Goal: Transaction & Acquisition: Book appointment/travel/reservation

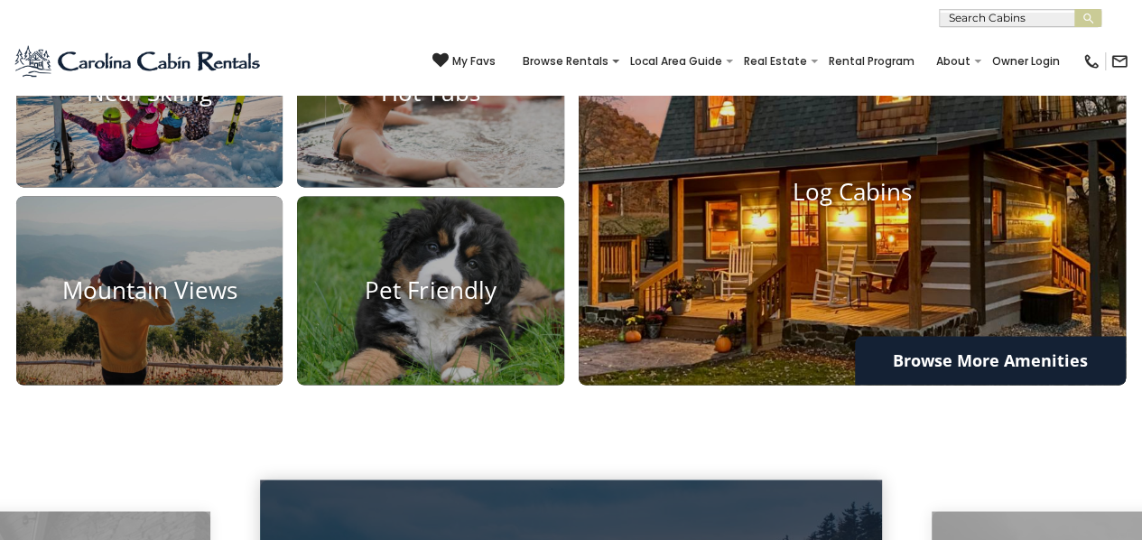
scroll to position [1234, 0]
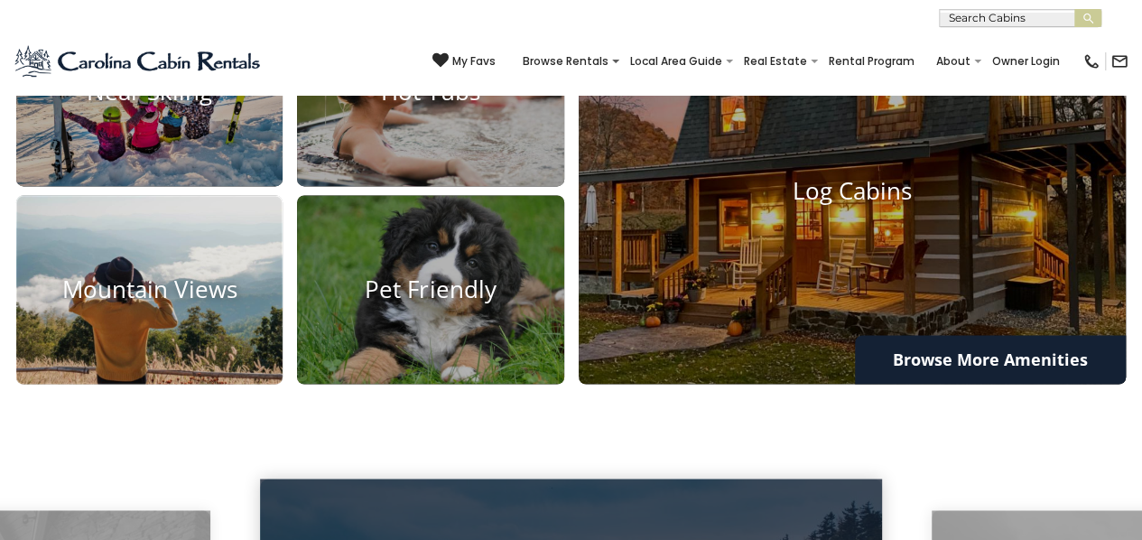
click at [193, 333] on img at bounding box center [149, 289] width 293 height 209
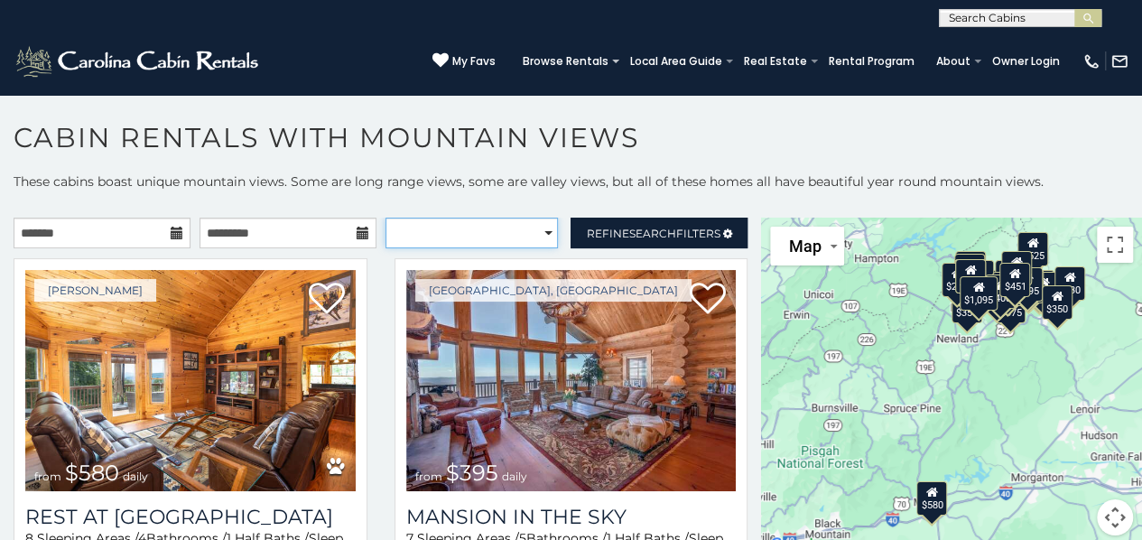
click at [512, 233] on select "**********" at bounding box center [472, 233] width 173 height 31
click at [386, 218] on select "**********" at bounding box center [472, 233] width 173 height 31
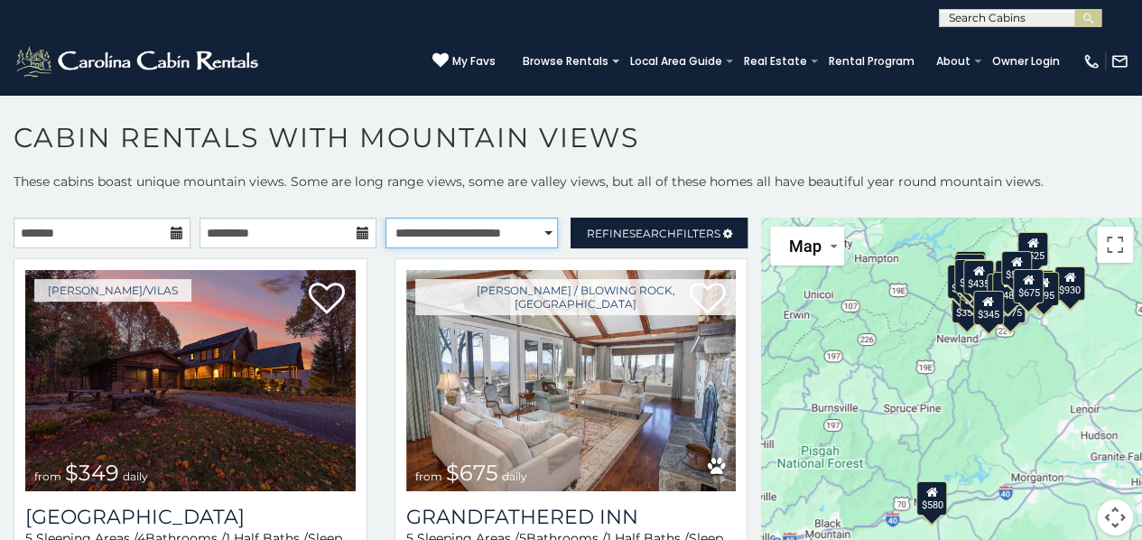
click at [533, 236] on select "**********" at bounding box center [472, 233] width 173 height 31
click at [386, 218] on select "**********" at bounding box center [472, 233] width 173 height 31
click at [485, 245] on select "**********" at bounding box center [472, 233] width 173 height 31
select select "**********"
click at [386, 218] on select "**********" at bounding box center [472, 233] width 173 height 31
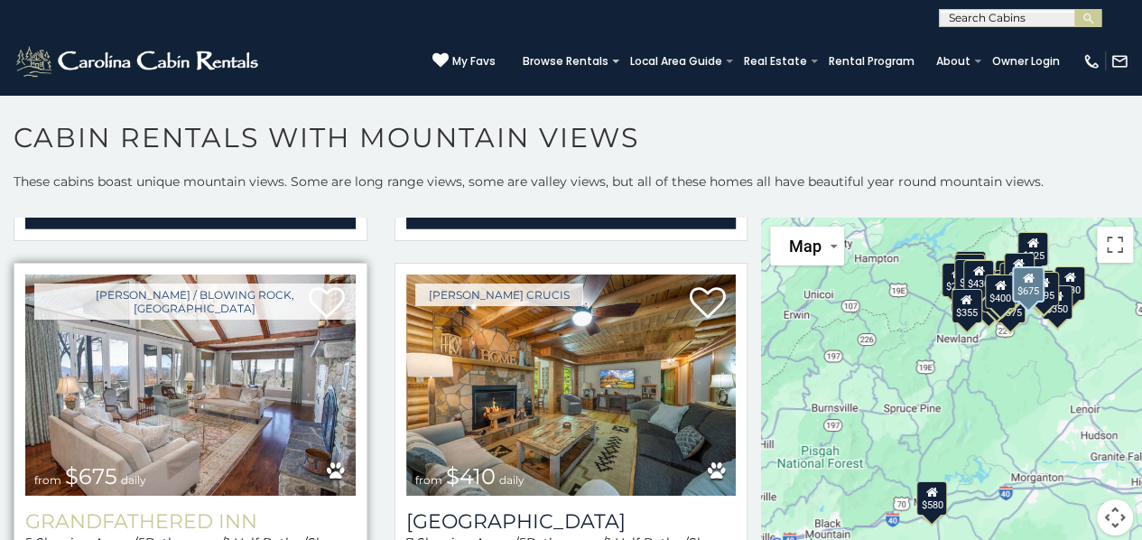
scroll to position [2528, 0]
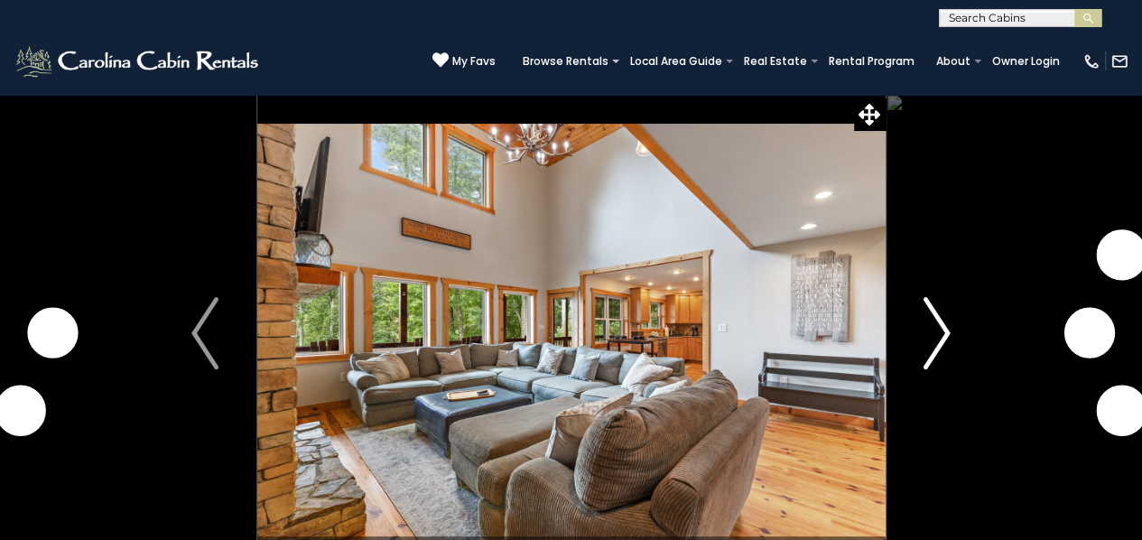
click at [934, 326] on img "Next" at bounding box center [937, 333] width 27 height 72
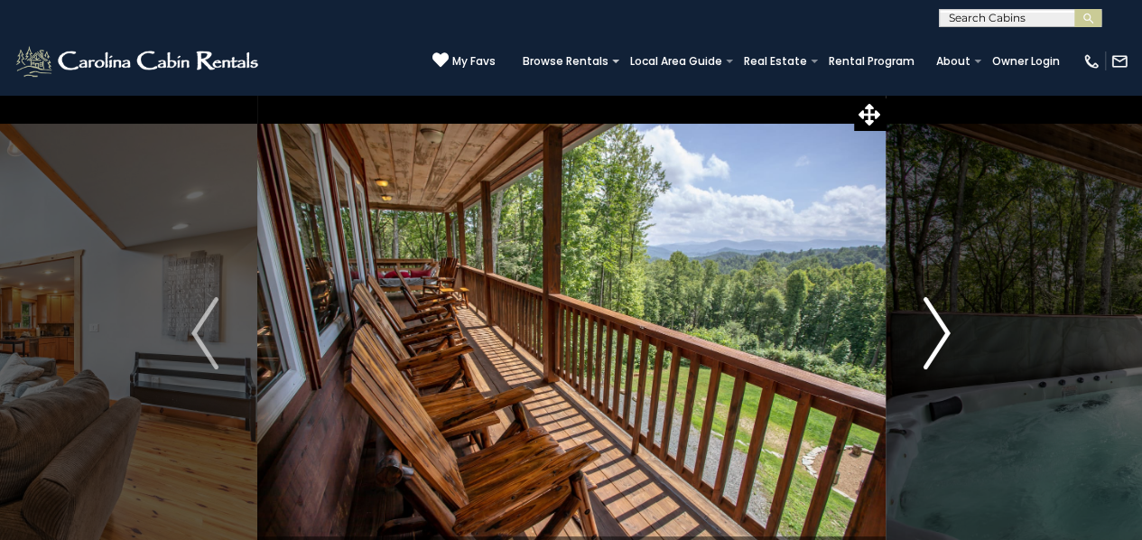
click at [939, 327] on img "Next" at bounding box center [937, 333] width 27 height 72
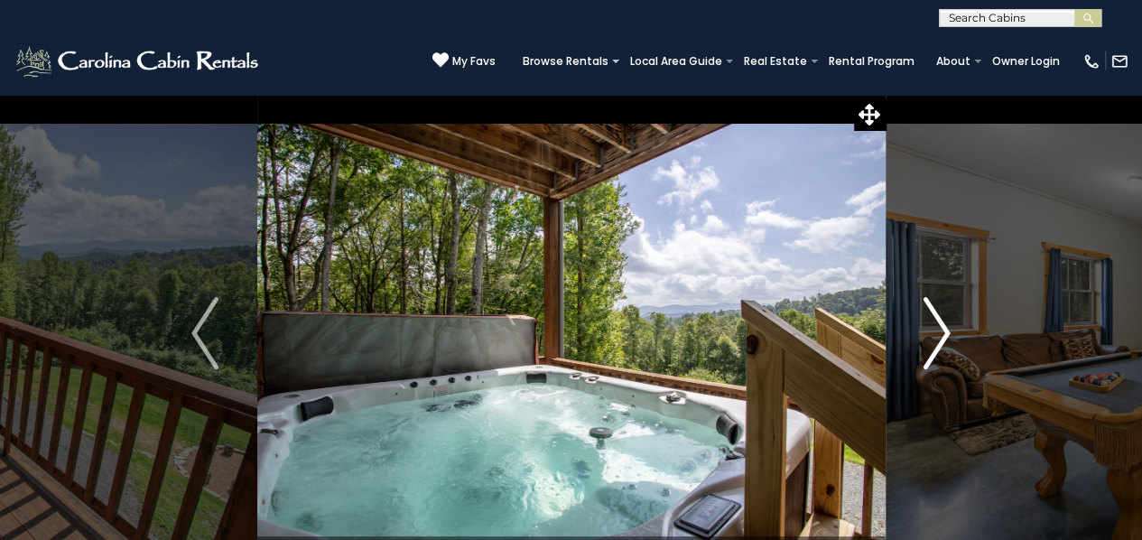
click at [939, 327] on img "Next" at bounding box center [937, 333] width 27 height 72
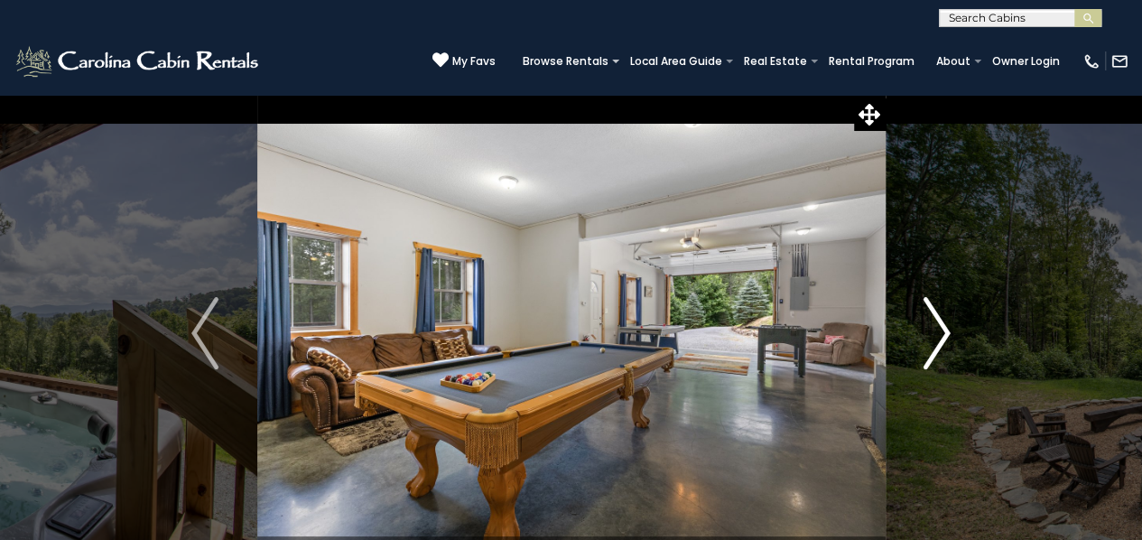
click at [938, 327] on img "Next" at bounding box center [937, 333] width 27 height 72
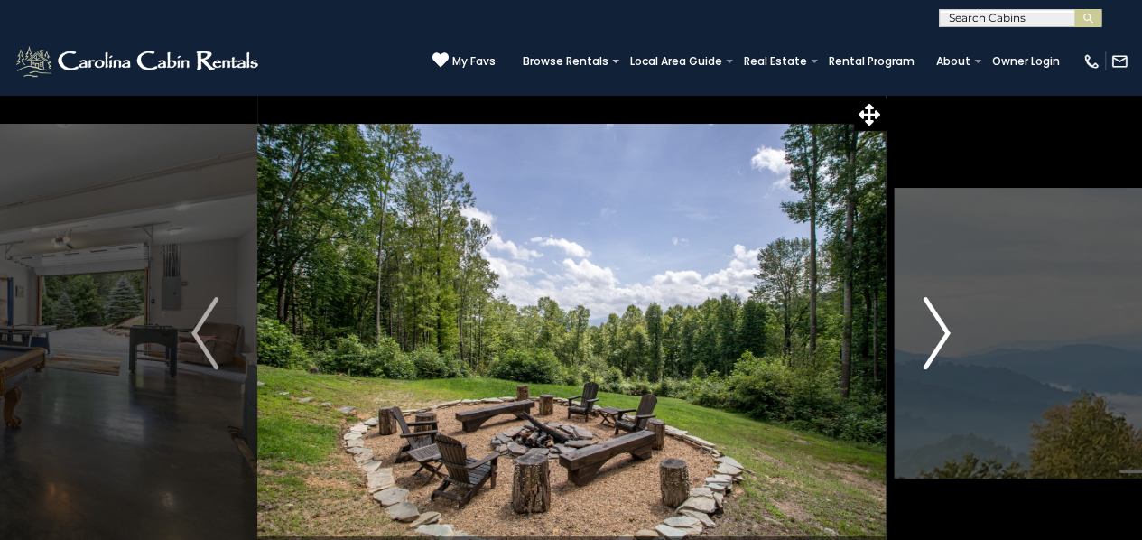
click at [937, 327] on img "Next" at bounding box center [937, 333] width 27 height 72
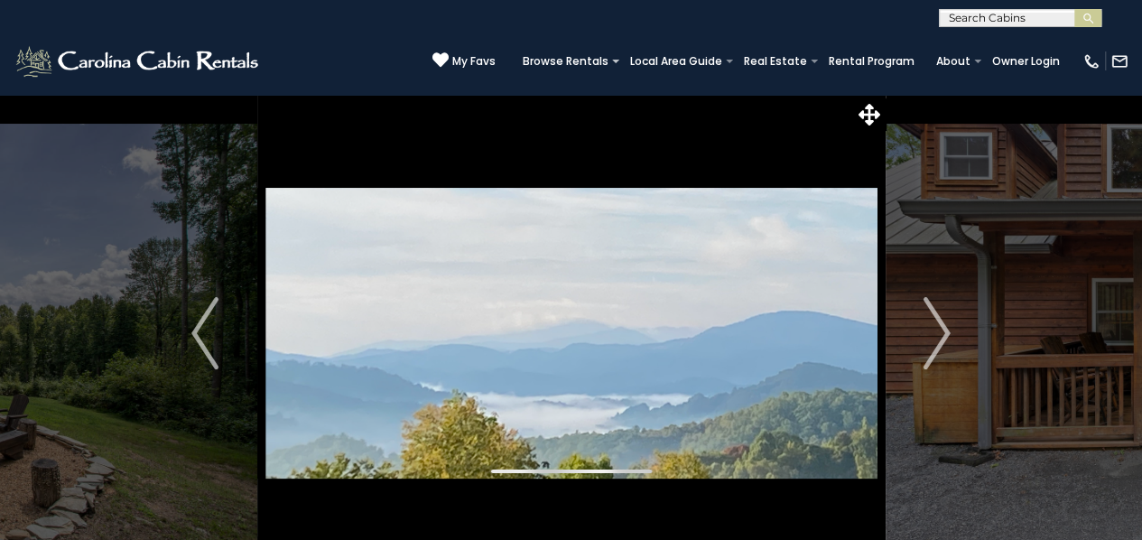
scroll to position [181, 0]
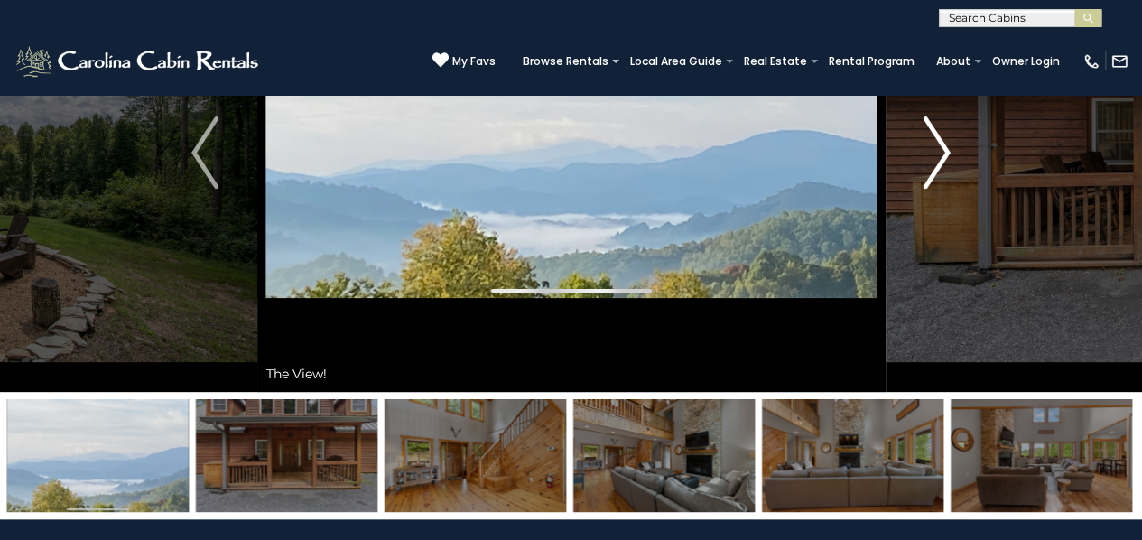
click at [940, 168] on img "Next" at bounding box center [937, 152] width 27 height 72
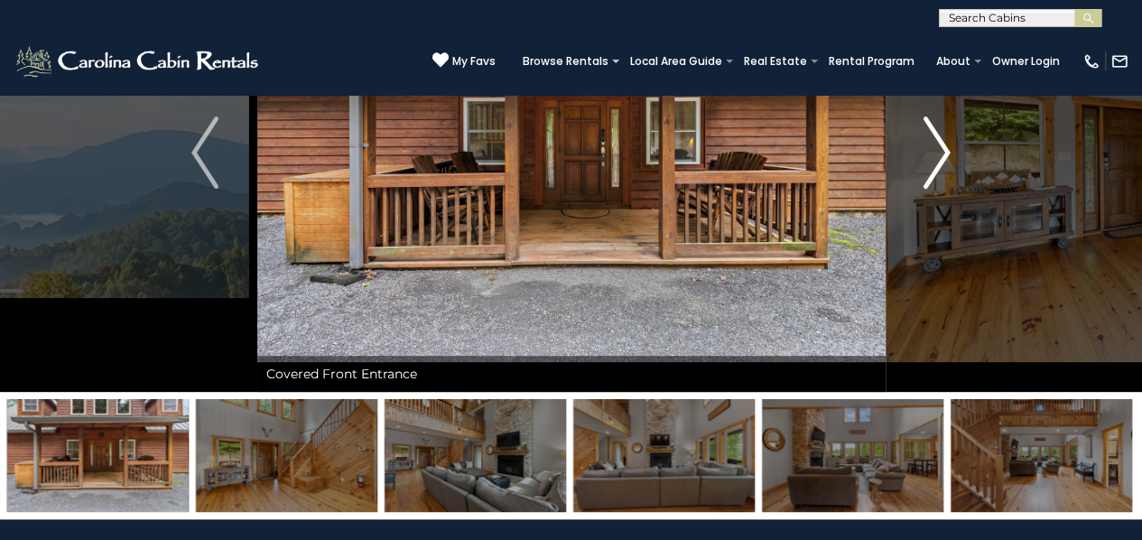
click at [939, 168] on img "Next" at bounding box center [937, 152] width 27 height 72
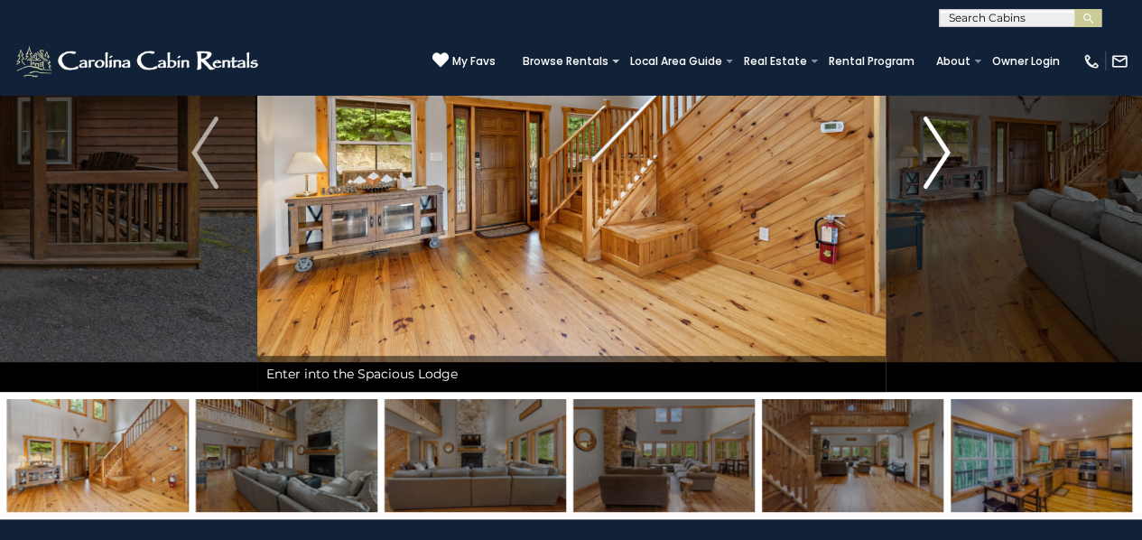
click at [939, 168] on img "Next" at bounding box center [937, 152] width 27 height 72
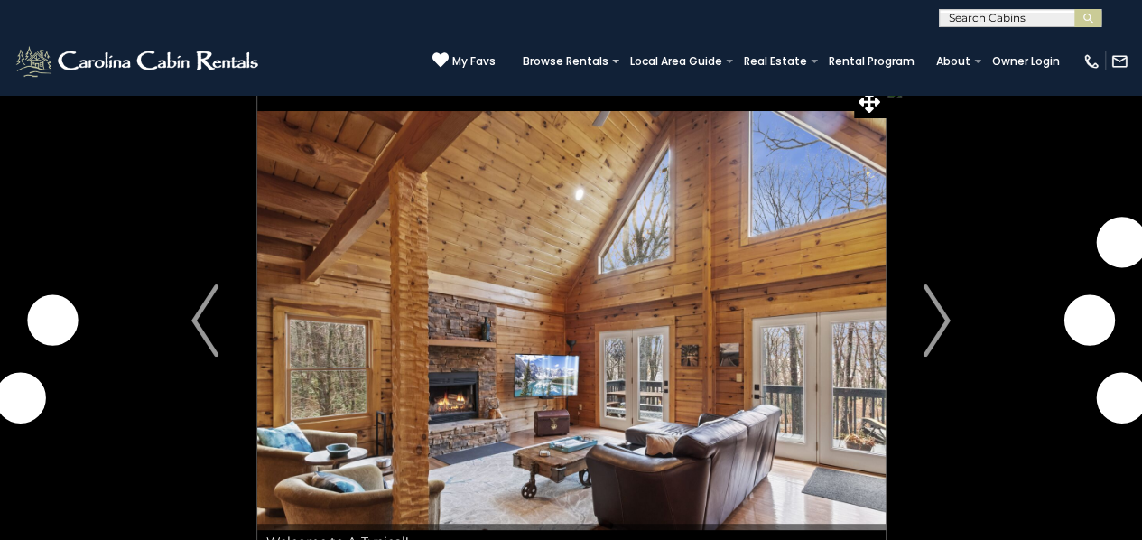
scroll to position [90, 0]
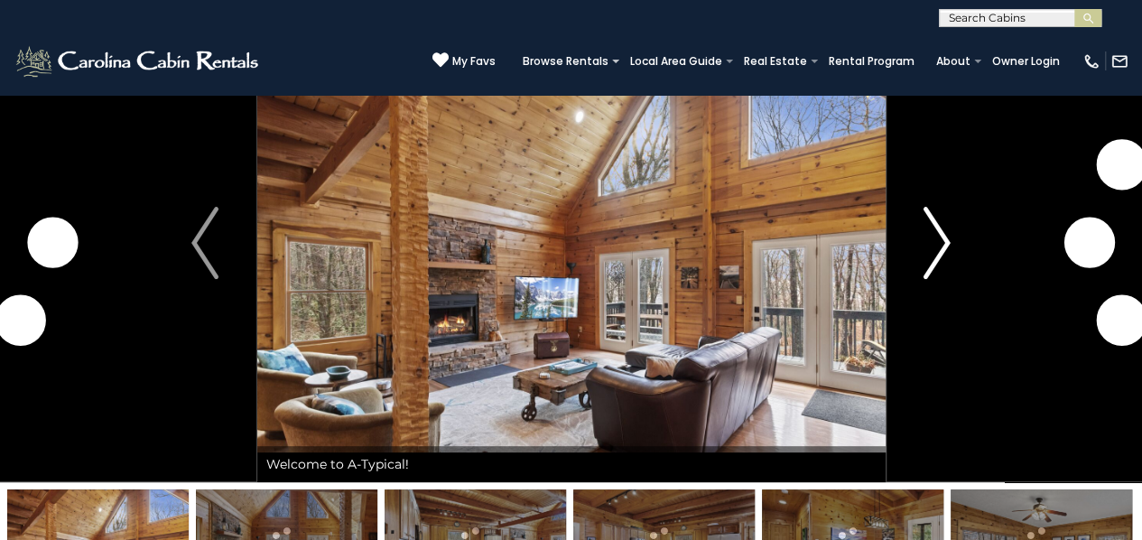
click at [926, 262] on img "Next" at bounding box center [937, 243] width 27 height 72
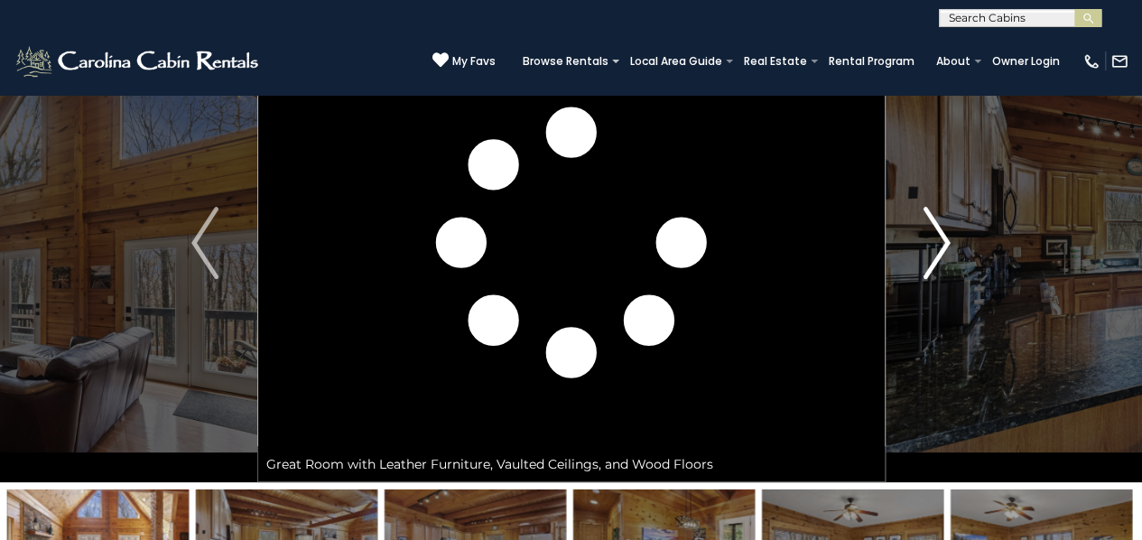
click at [937, 265] on img "Next" at bounding box center [937, 243] width 27 height 72
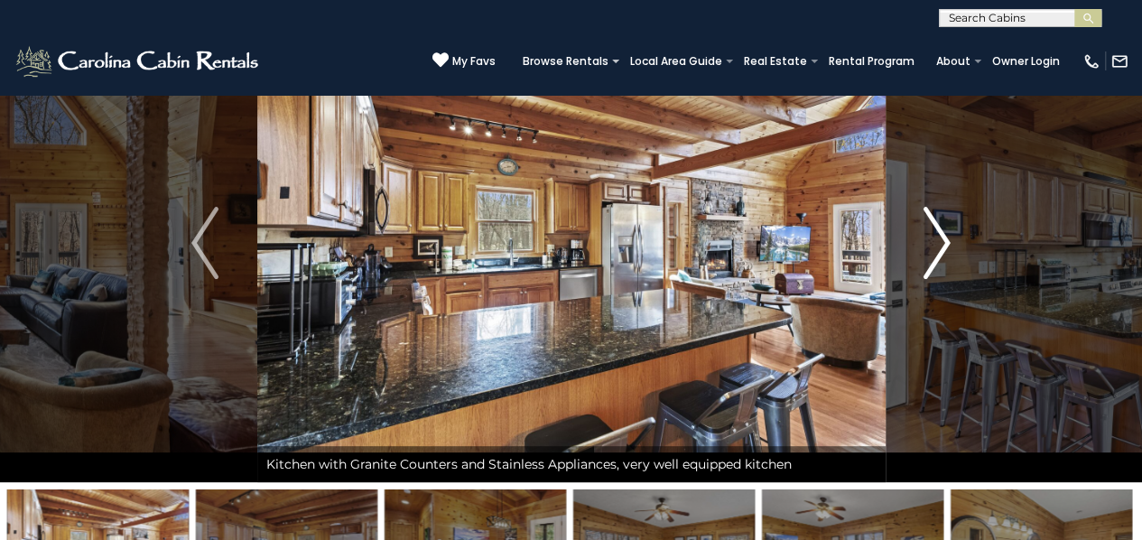
click at [937, 265] on img "Next" at bounding box center [937, 243] width 27 height 72
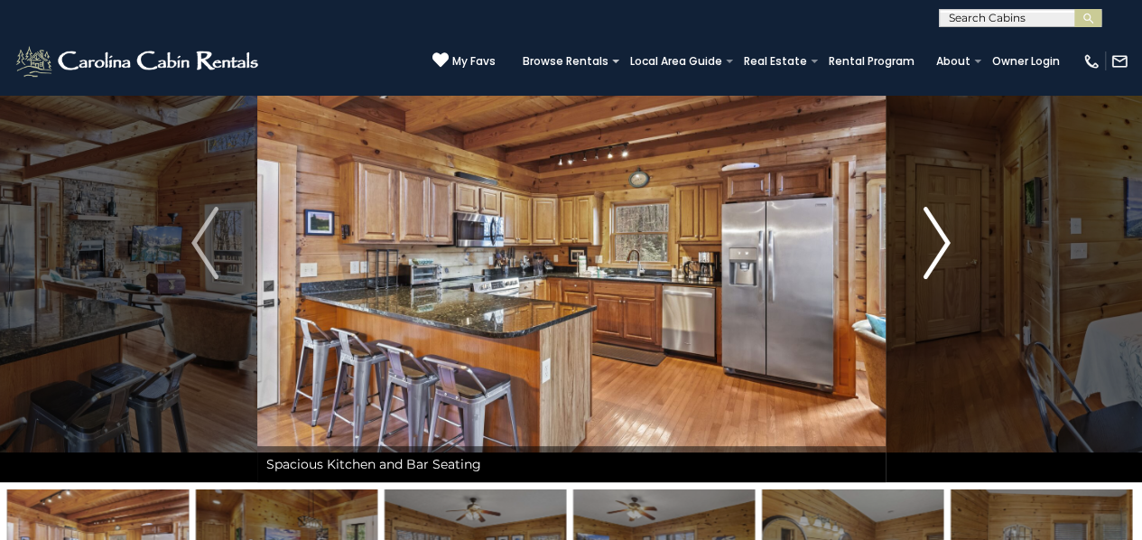
click at [937, 265] on img "Next" at bounding box center [937, 243] width 27 height 72
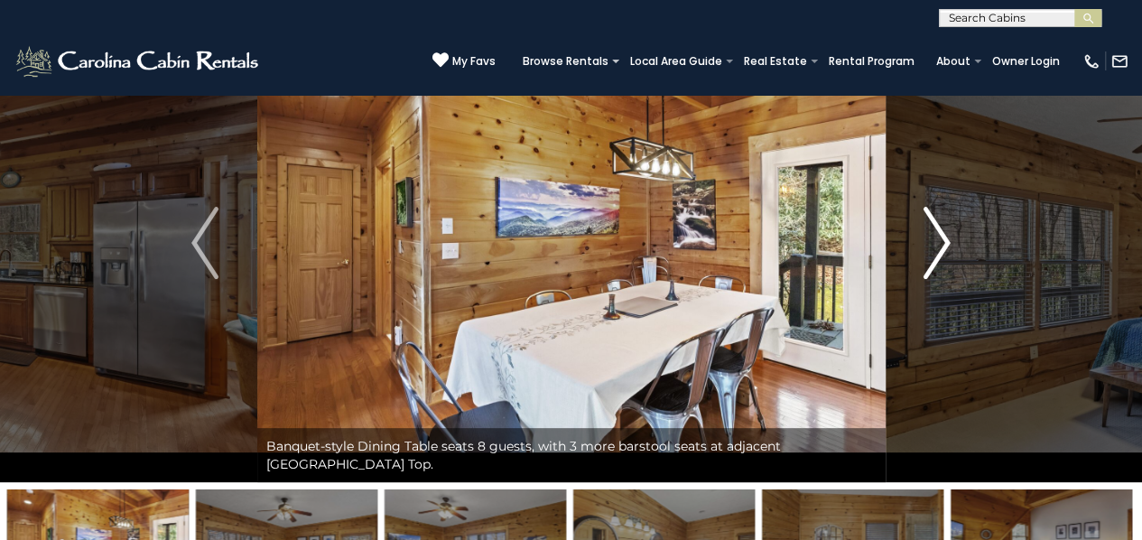
click at [937, 265] on img "Next" at bounding box center [937, 243] width 27 height 72
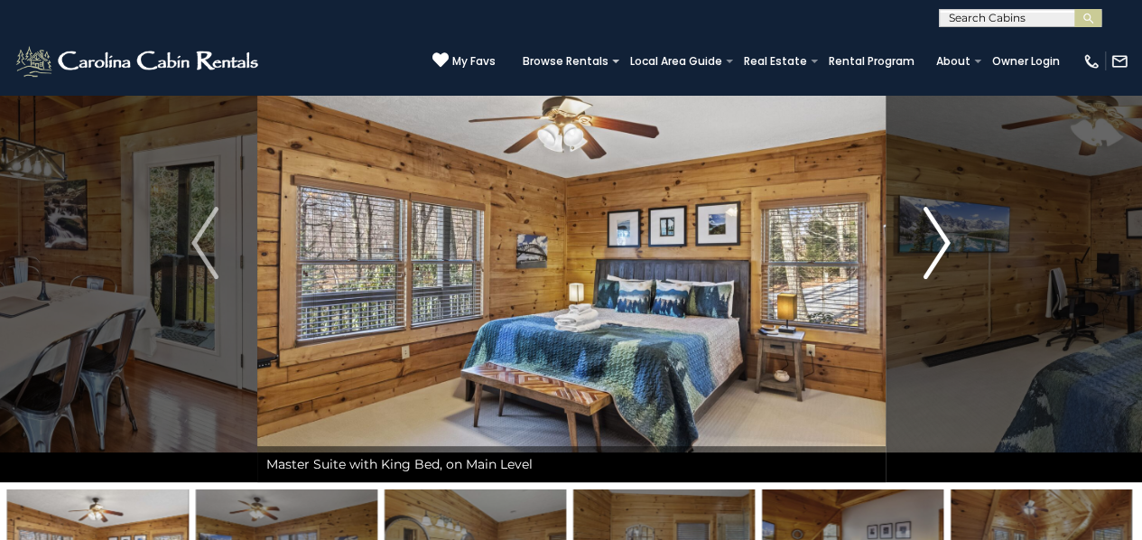
click at [937, 265] on img "Next" at bounding box center [937, 243] width 27 height 72
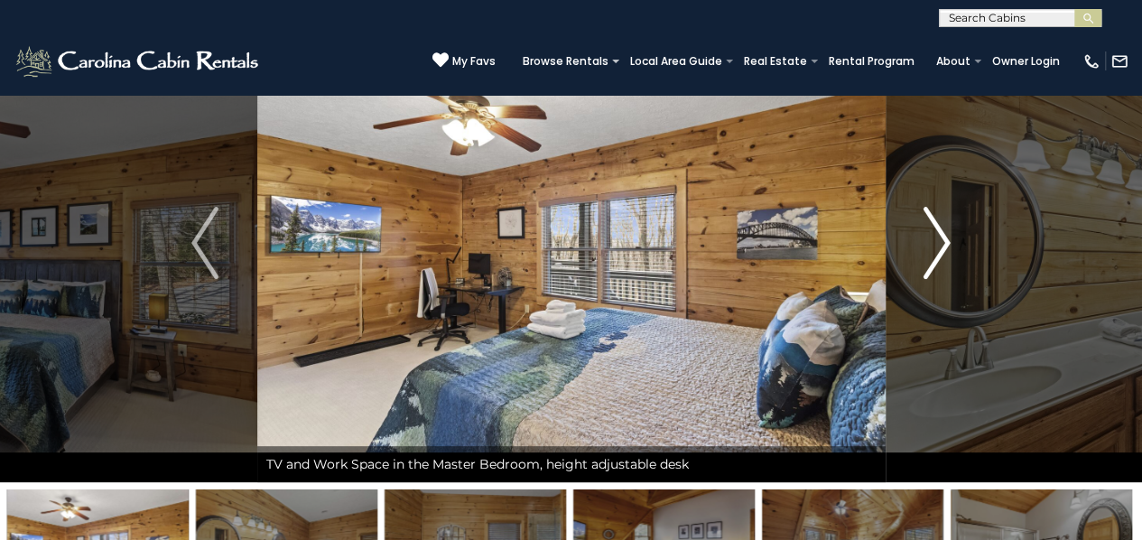
click at [937, 265] on img "Next" at bounding box center [937, 243] width 27 height 72
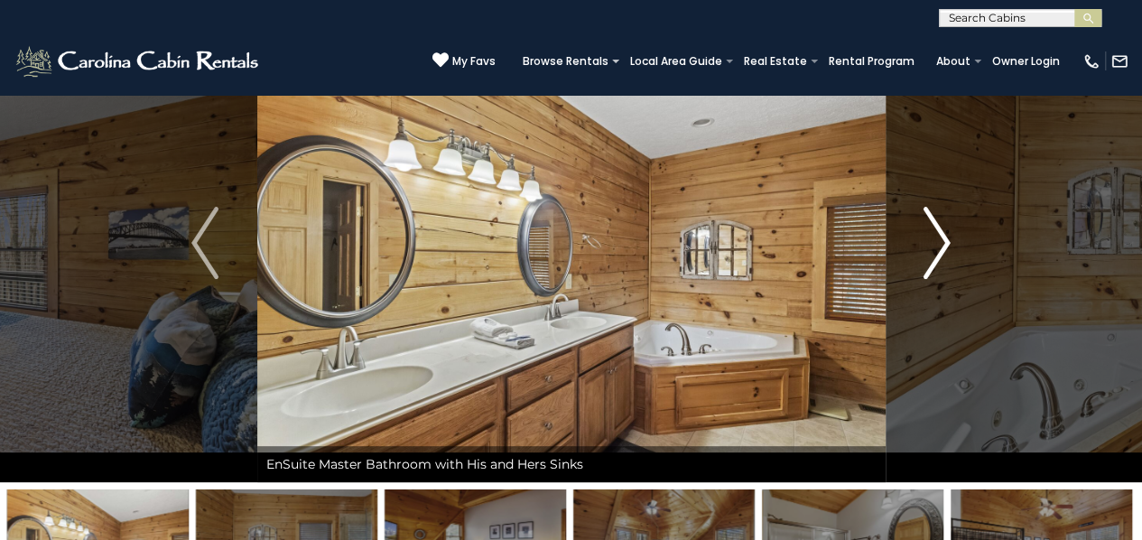
click at [937, 265] on img "Next" at bounding box center [937, 243] width 27 height 72
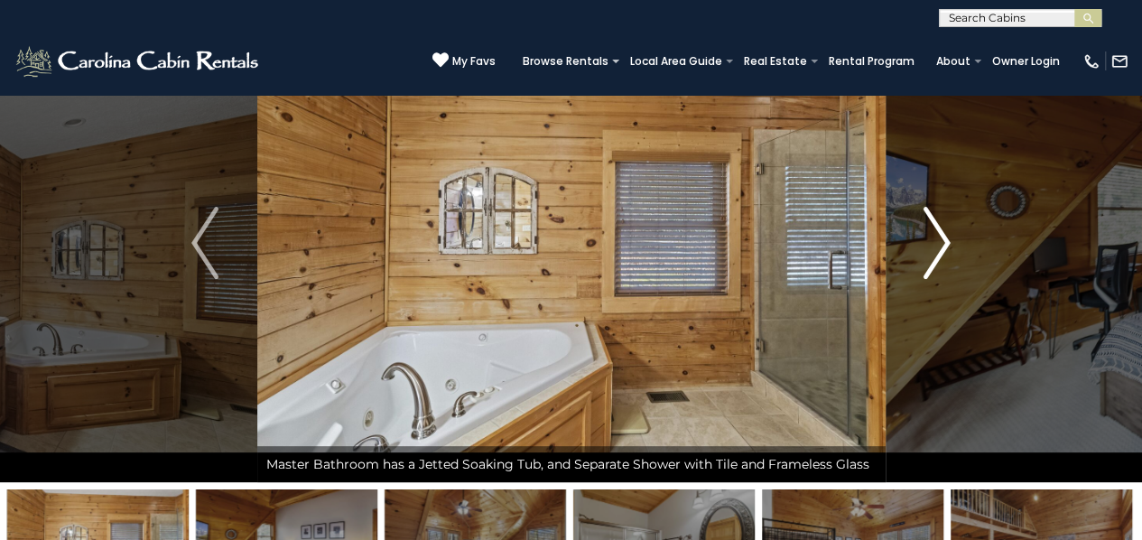
click at [937, 265] on img "Next" at bounding box center [937, 243] width 27 height 72
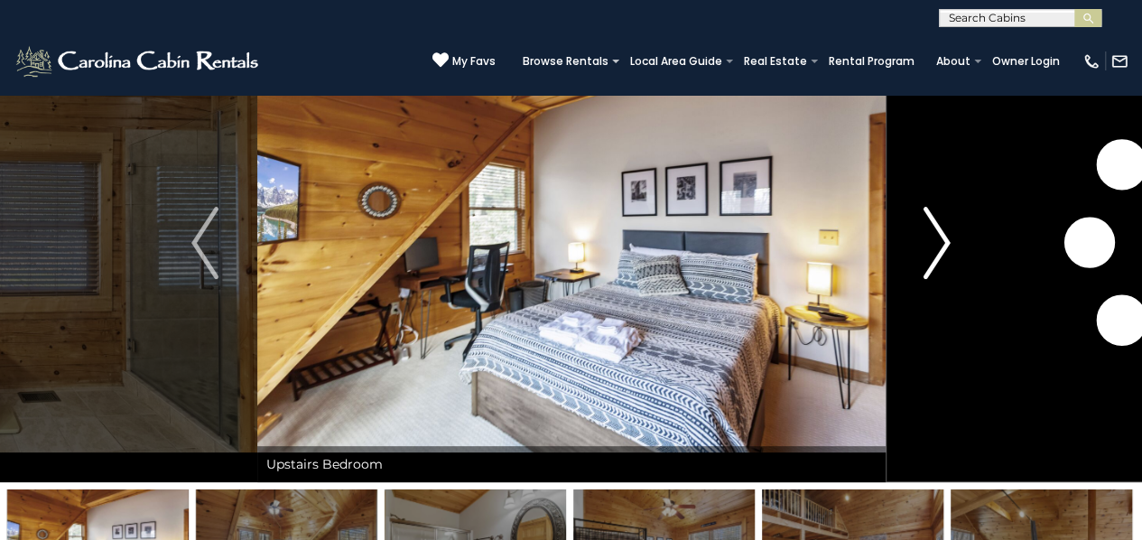
click at [937, 265] on img "Next" at bounding box center [937, 243] width 27 height 72
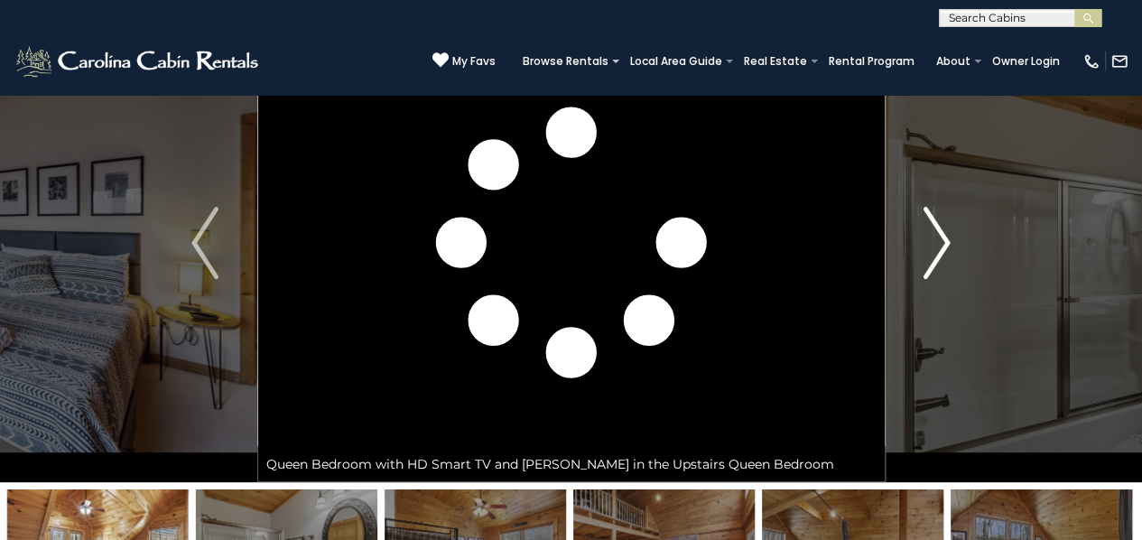
click at [937, 265] on img "Next" at bounding box center [937, 243] width 27 height 72
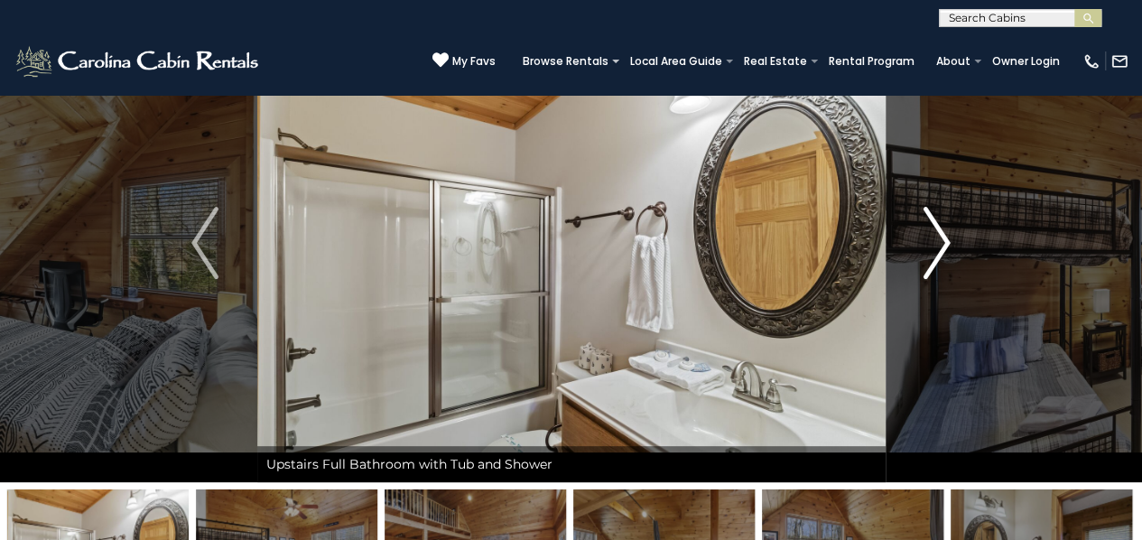
click at [937, 265] on img "Next" at bounding box center [937, 243] width 27 height 72
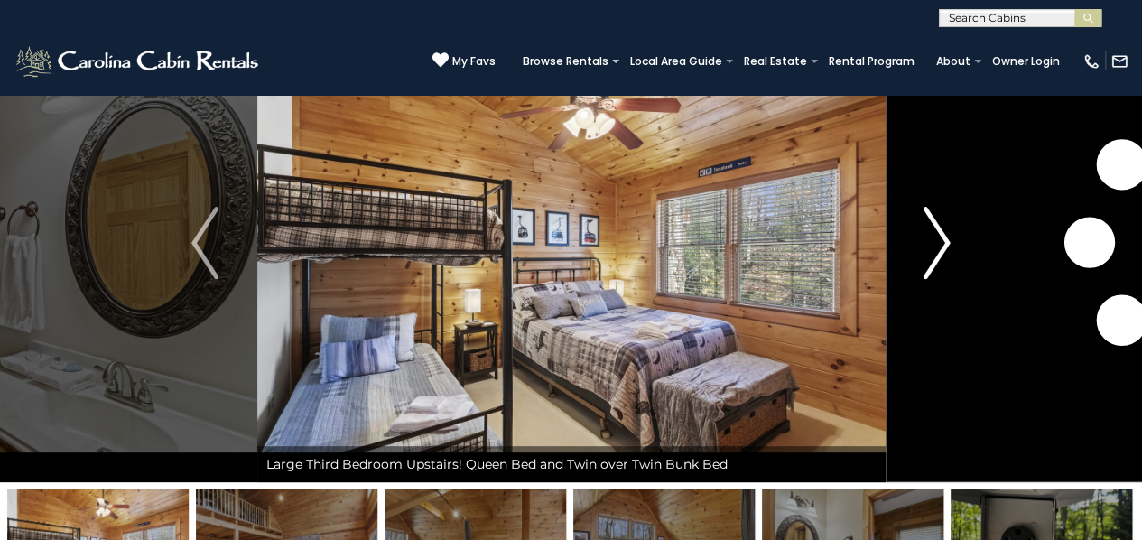
click at [937, 265] on img "Next" at bounding box center [937, 243] width 27 height 72
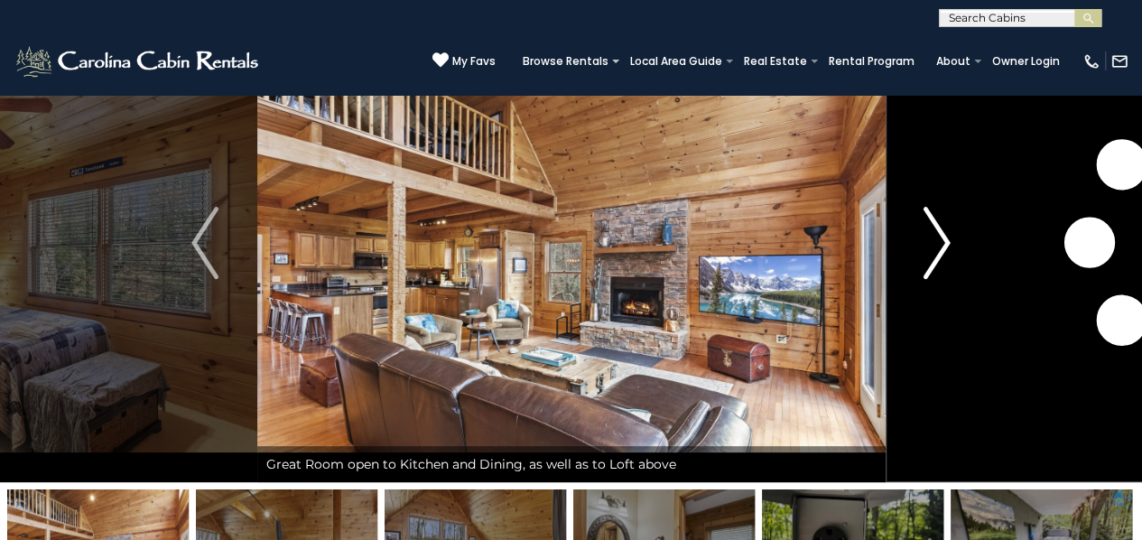
click at [937, 265] on img "Next" at bounding box center [937, 243] width 27 height 72
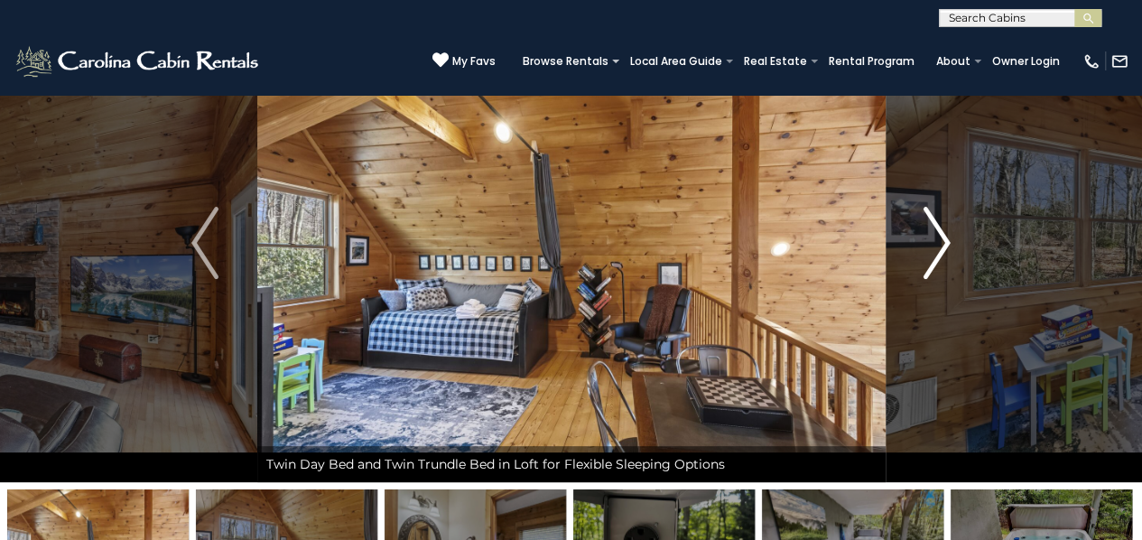
click at [937, 265] on img "Next" at bounding box center [937, 243] width 27 height 72
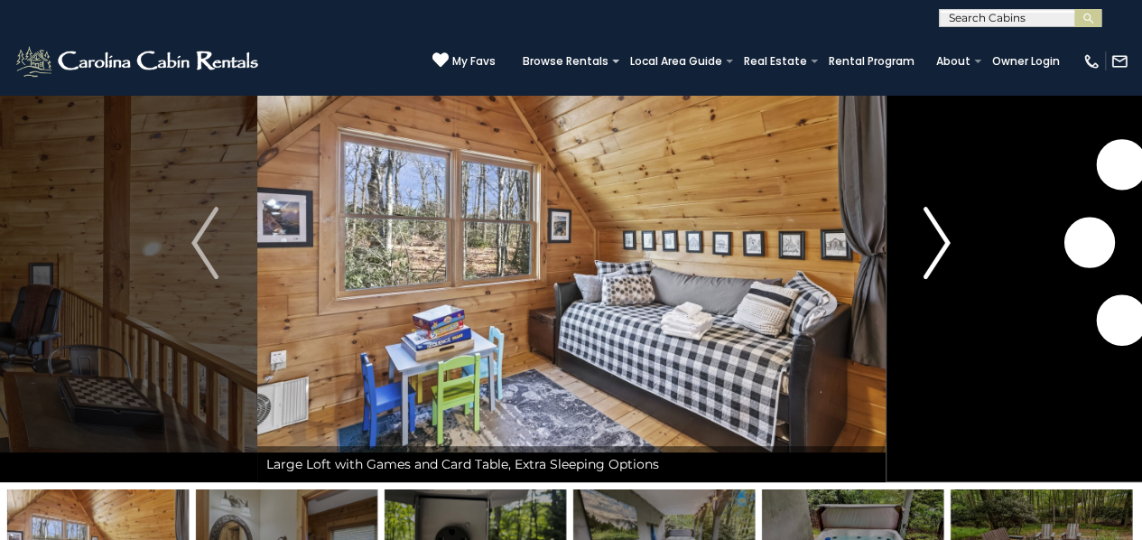
click at [937, 265] on img "Next" at bounding box center [937, 243] width 27 height 72
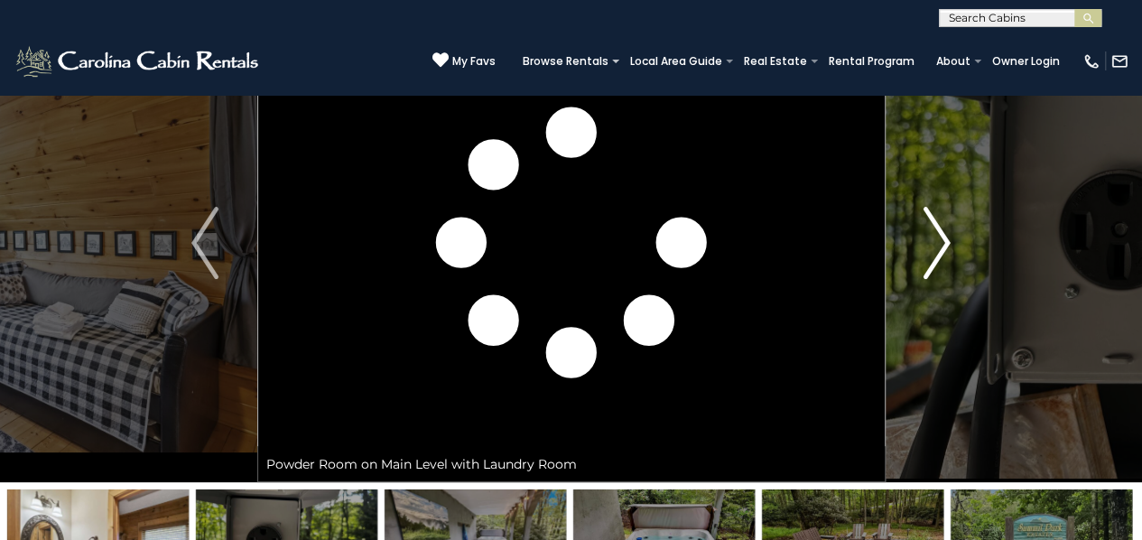
click at [937, 265] on img "Next" at bounding box center [937, 243] width 27 height 72
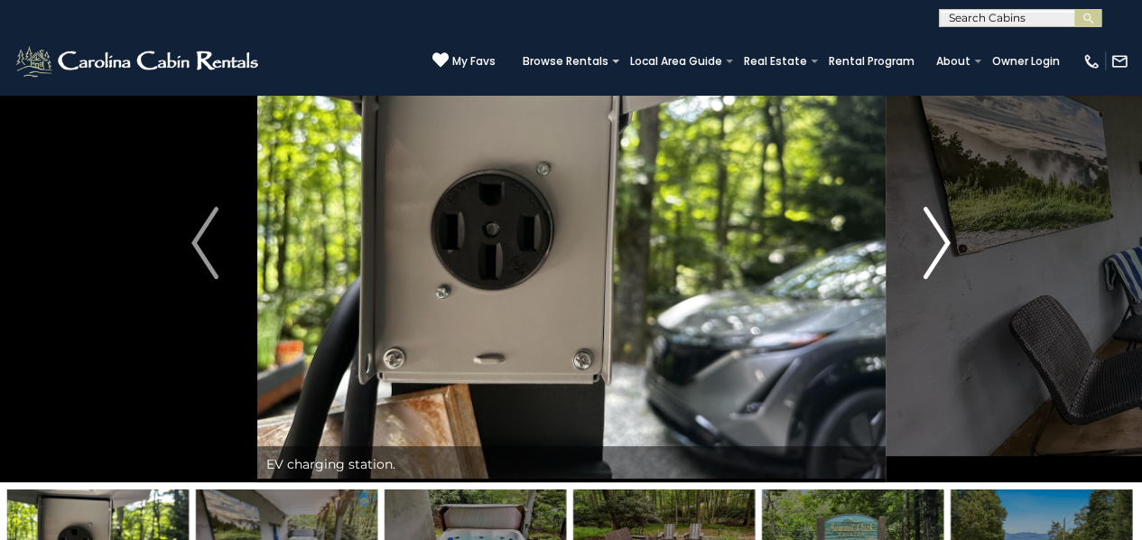
click at [937, 265] on img "Next" at bounding box center [937, 243] width 27 height 72
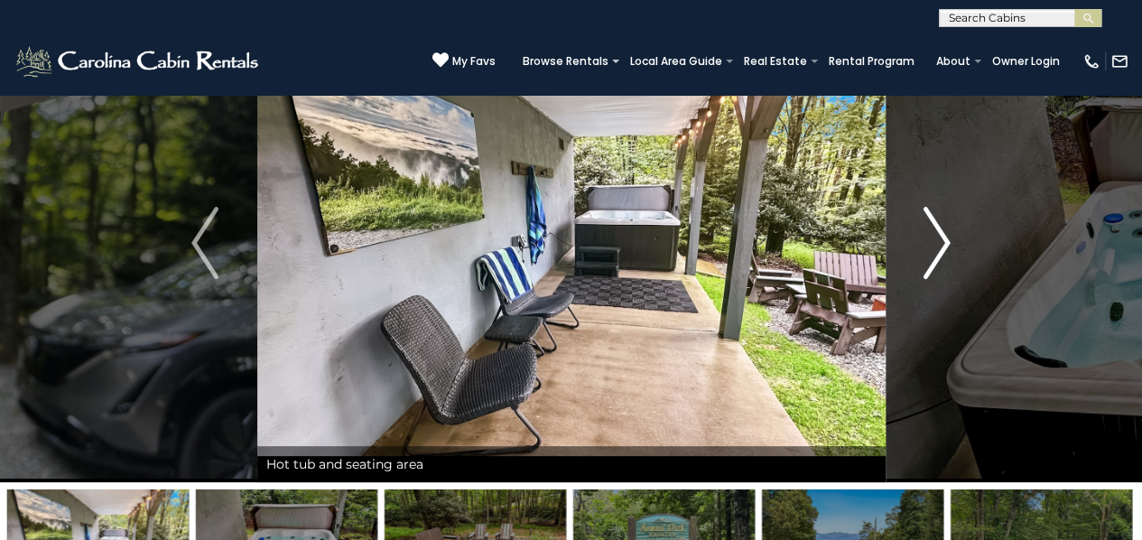
click at [937, 265] on img "Next" at bounding box center [937, 243] width 27 height 72
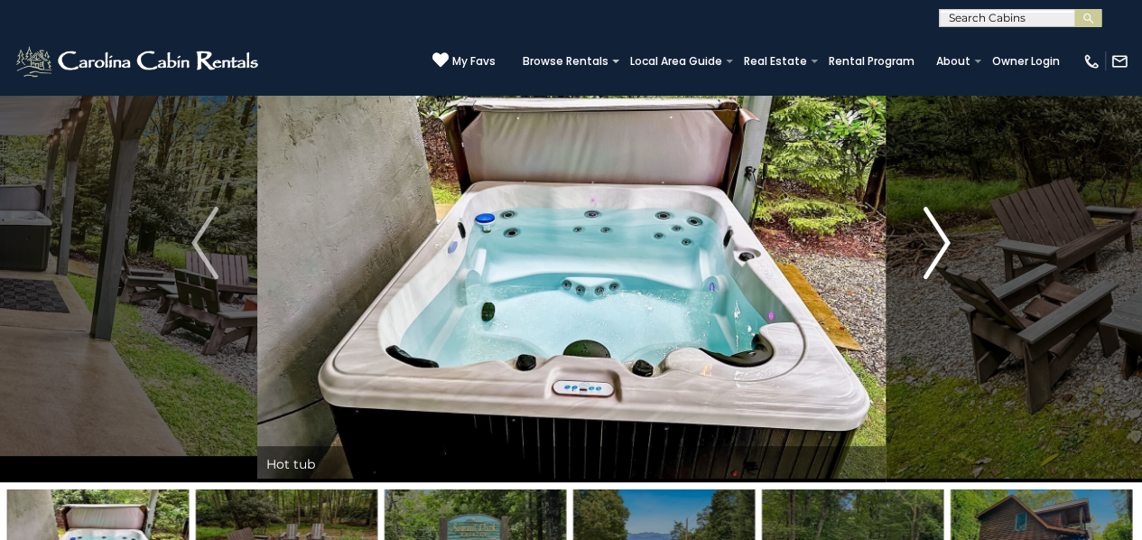
click at [937, 265] on img "Next" at bounding box center [937, 243] width 27 height 72
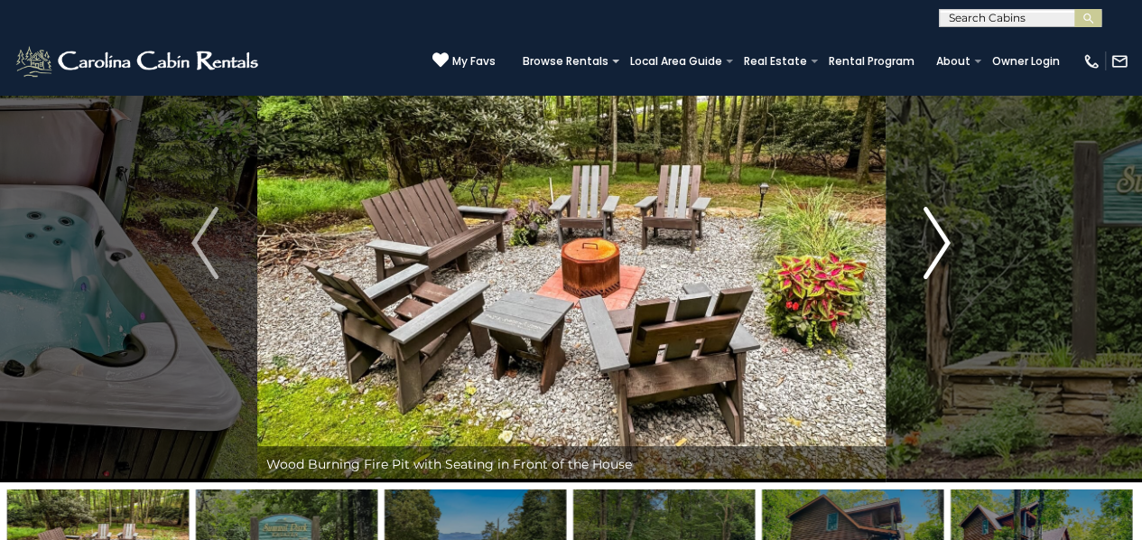
click at [937, 265] on img "Next" at bounding box center [937, 243] width 27 height 72
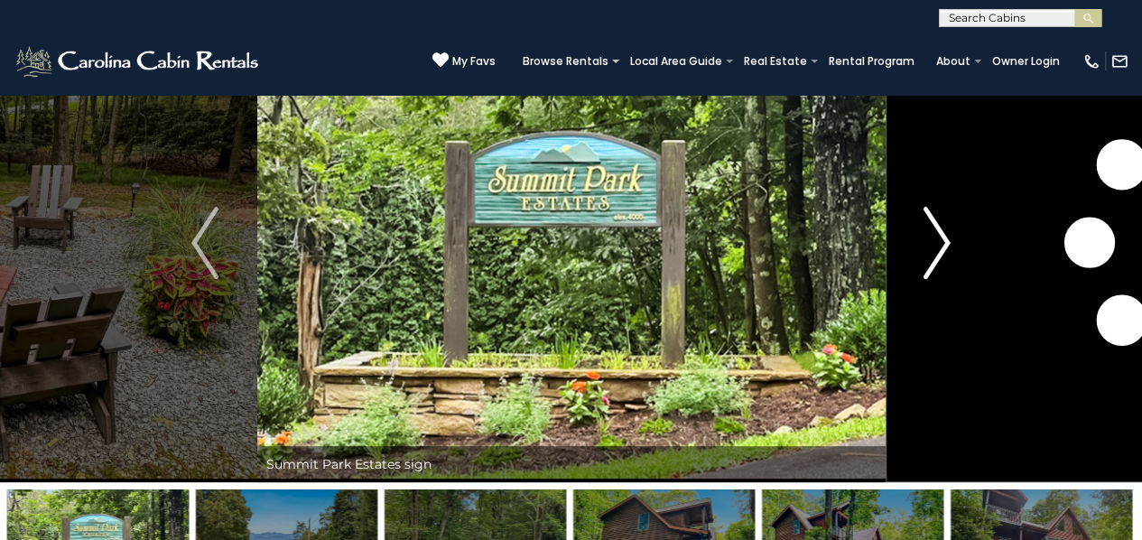
click at [937, 265] on img "Next" at bounding box center [937, 243] width 27 height 72
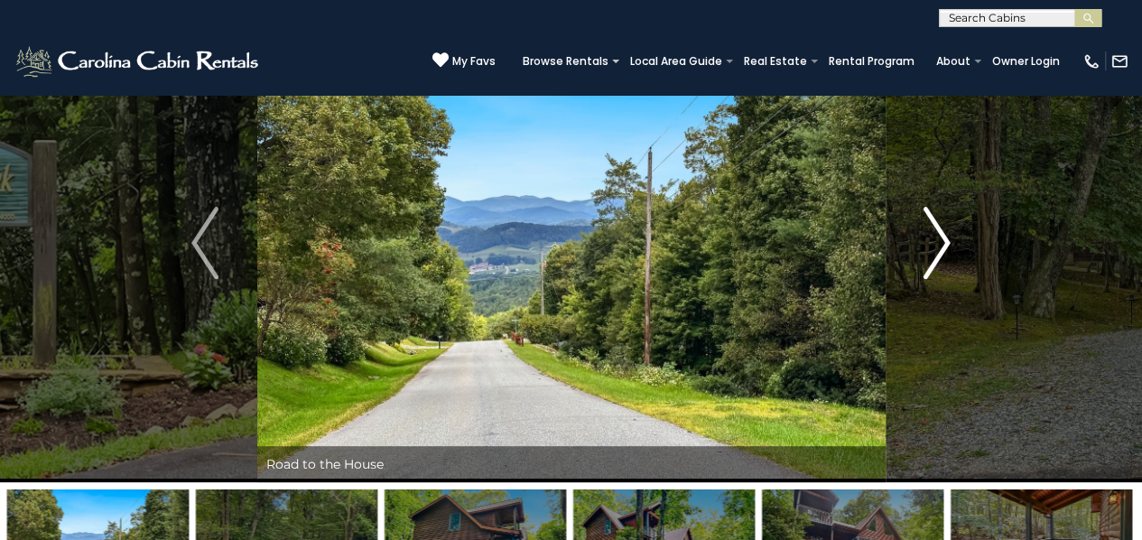
click at [937, 265] on img "Next" at bounding box center [937, 243] width 27 height 72
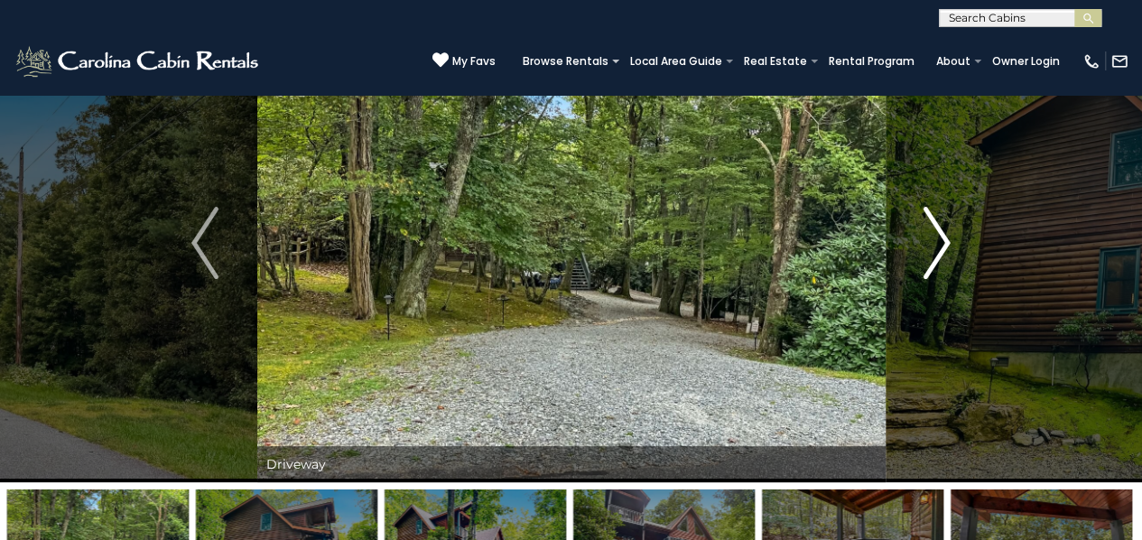
click at [937, 265] on img "Next" at bounding box center [937, 243] width 27 height 72
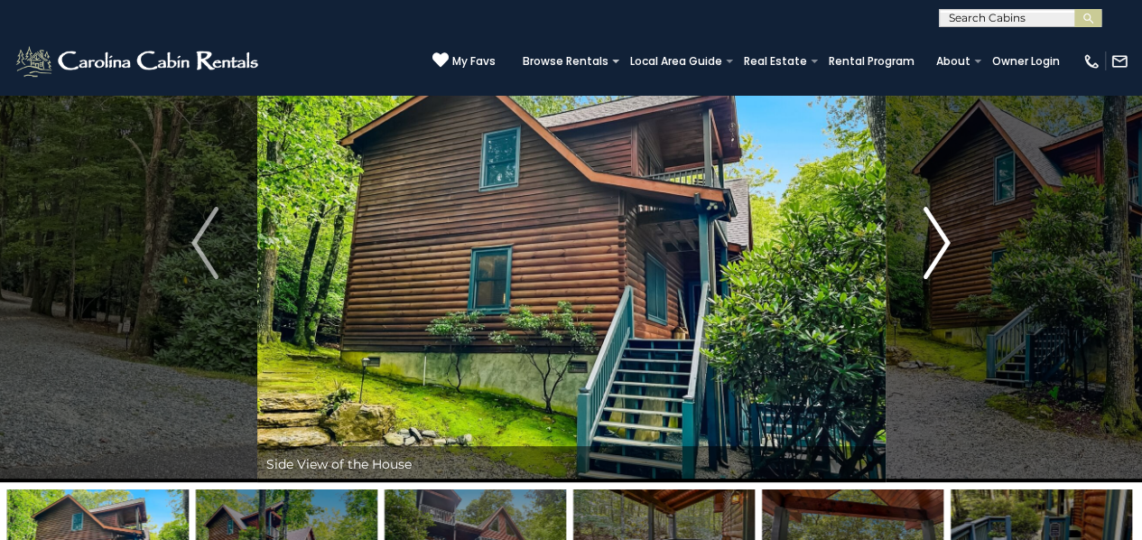
click at [937, 265] on img "Next" at bounding box center [937, 243] width 27 height 72
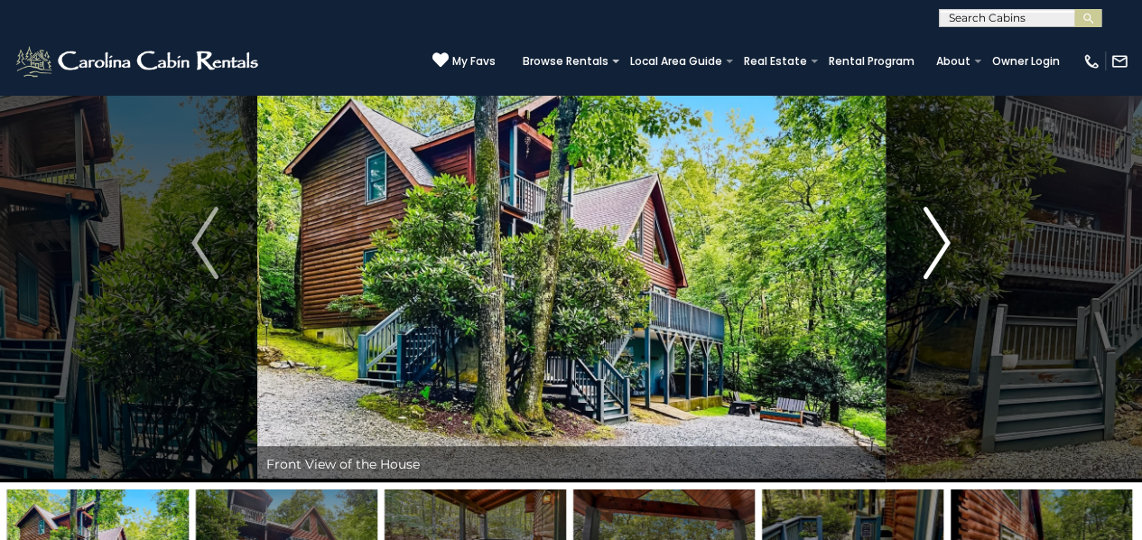
click at [937, 265] on img "Next" at bounding box center [937, 243] width 27 height 72
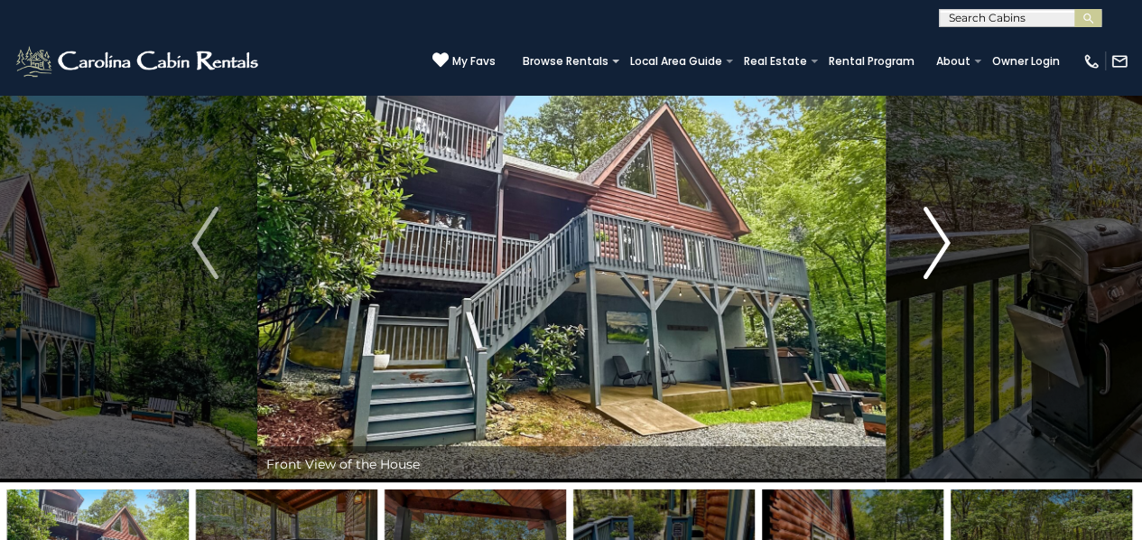
click at [937, 265] on img "Next" at bounding box center [937, 243] width 27 height 72
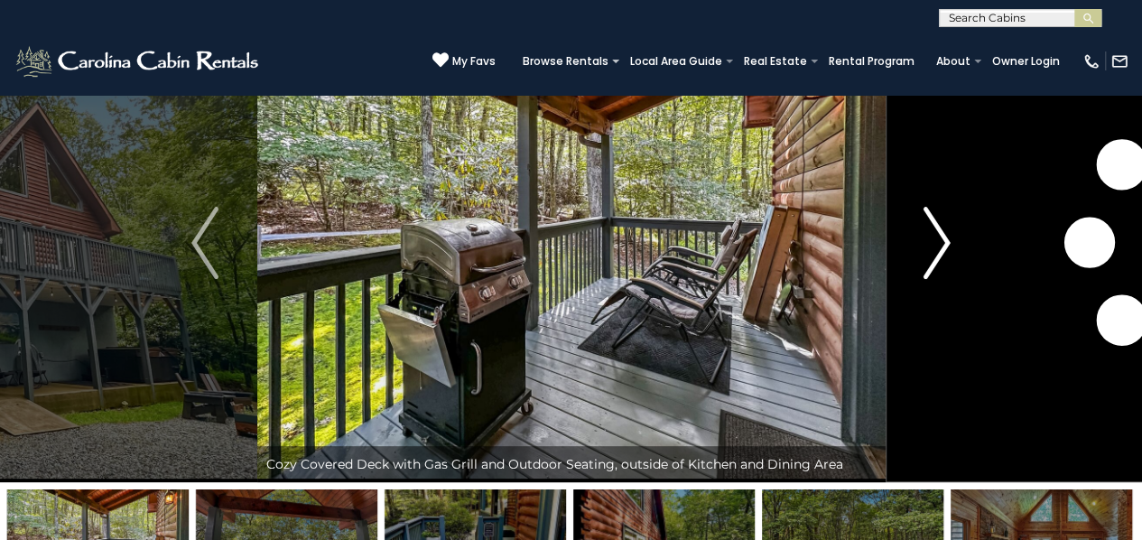
click at [937, 265] on img "Next" at bounding box center [937, 243] width 27 height 72
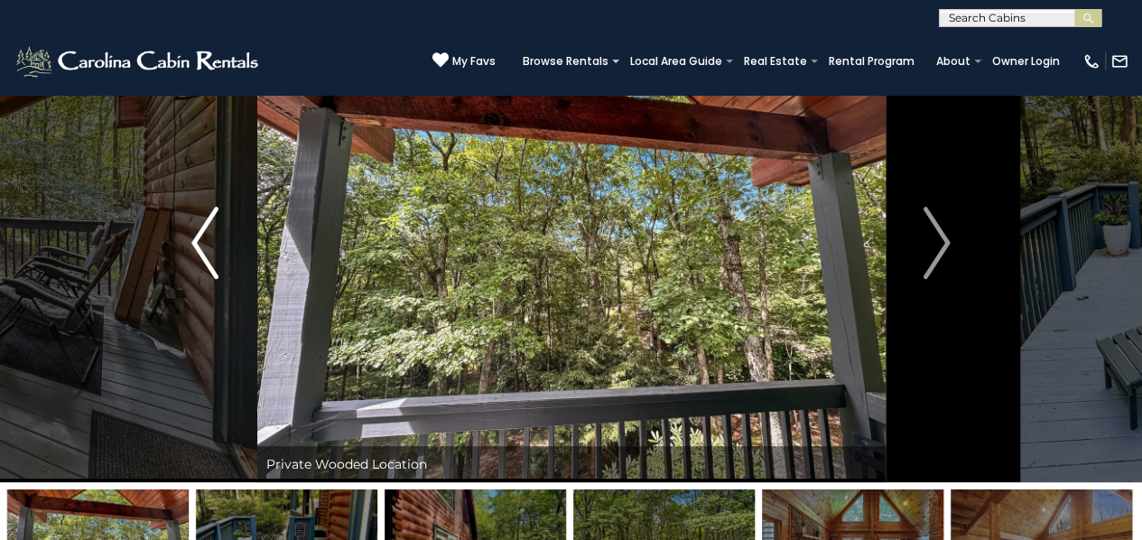
click at [209, 254] on img "Previous" at bounding box center [204, 243] width 27 height 72
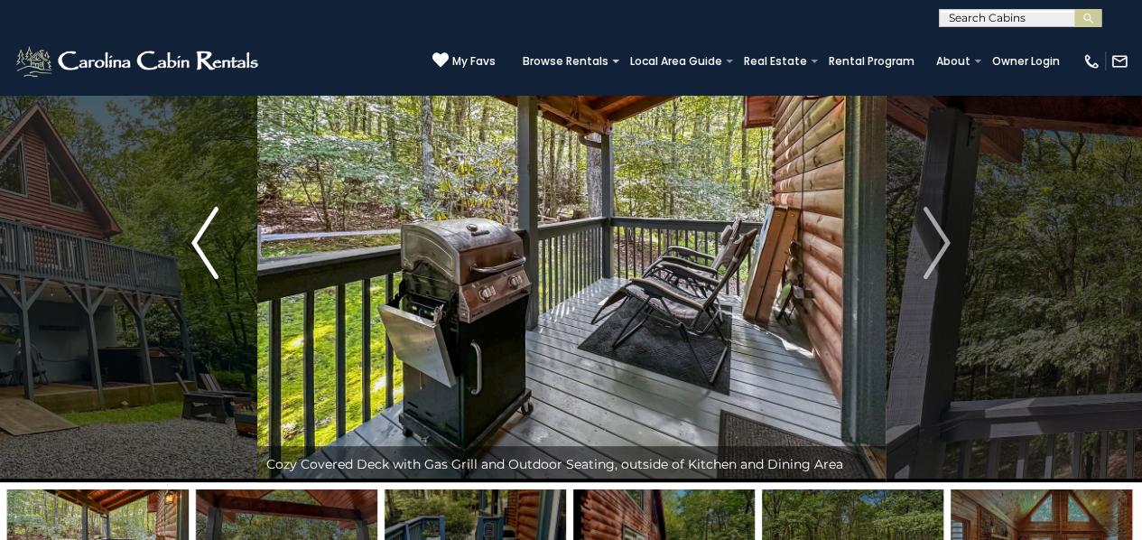
click at [209, 254] on img "Previous" at bounding box center [204, 243] width 27 height 72
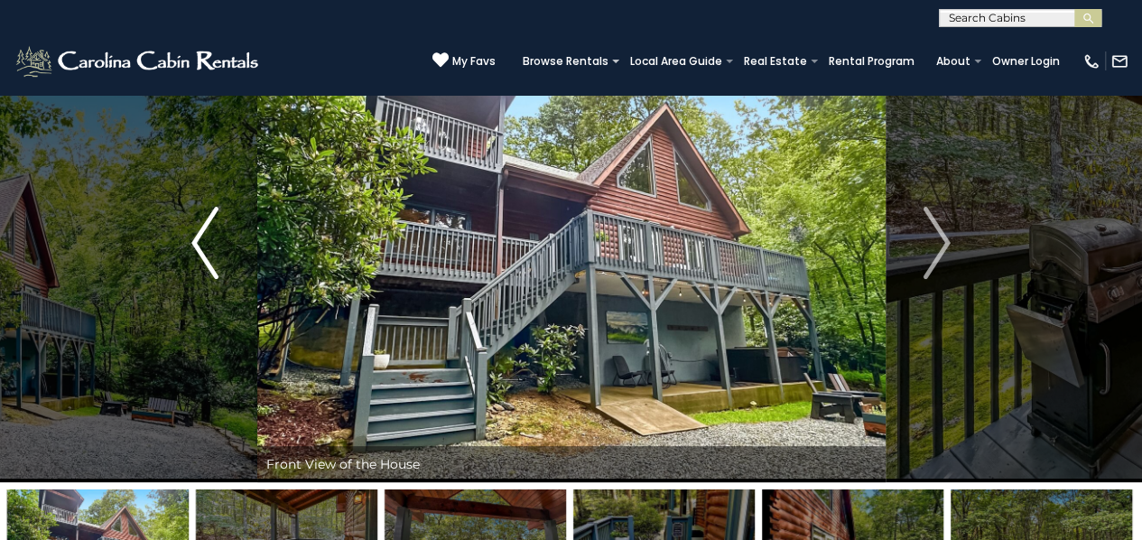
click at [209, 254] on img "Previous" at bounding box center [204, 243] width 27 height 72
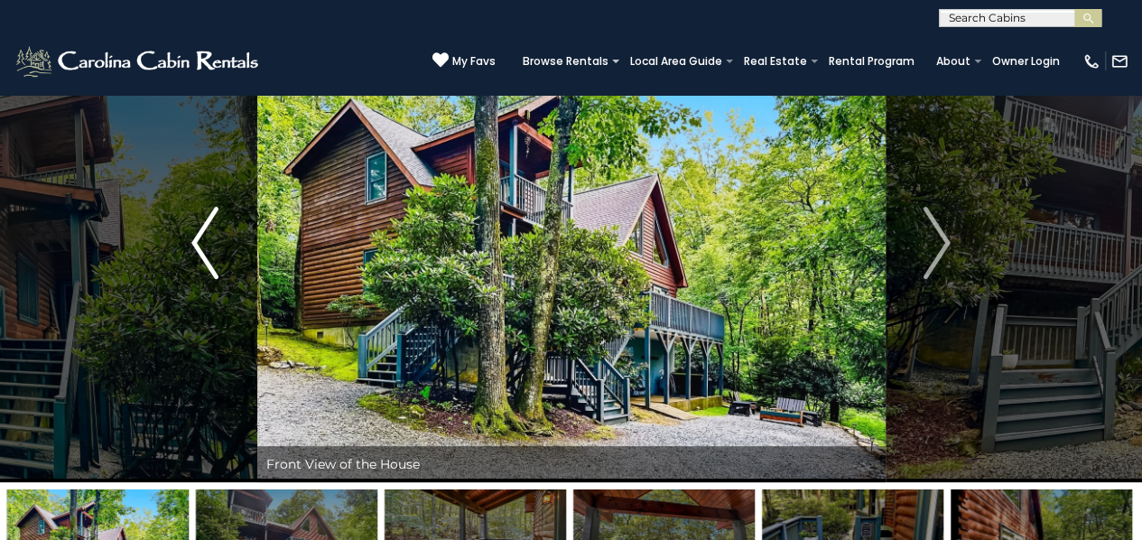
click at [209, 254] on img "Previous" at bounding box center [204, 243] width 27 height 72
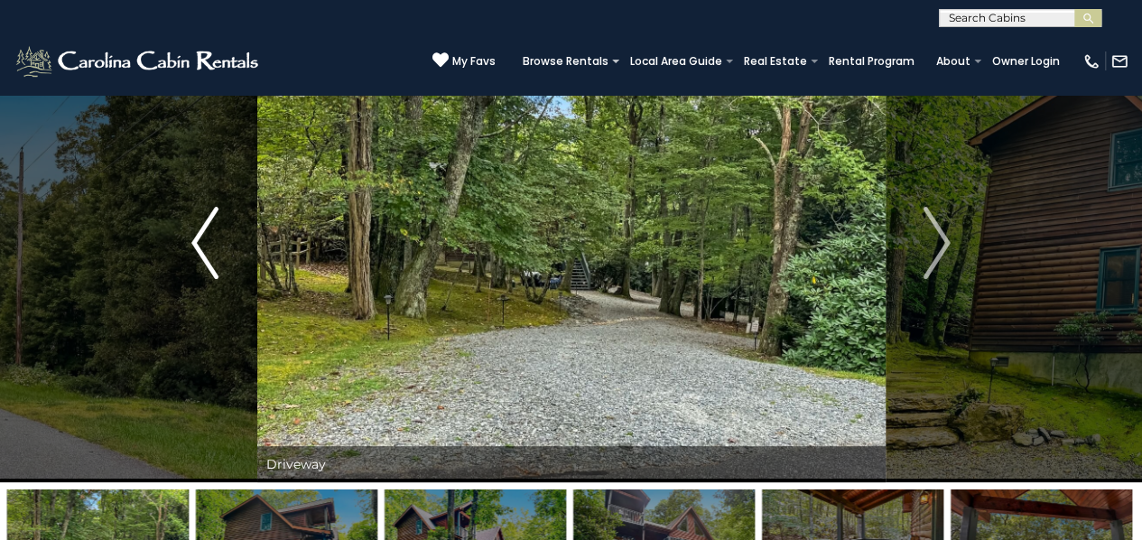
click at [209, 254] on img "Previous" at bounding box center [204, 243] width 27 height 72
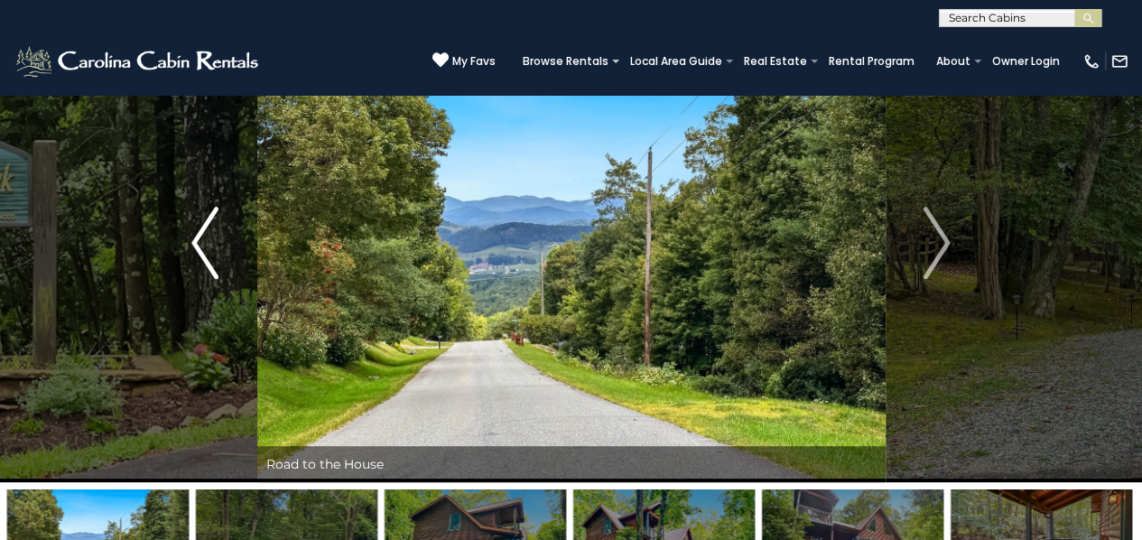
click at [209, 254] on img "Previous" at bounding box center [204, 243] width 27 height 72
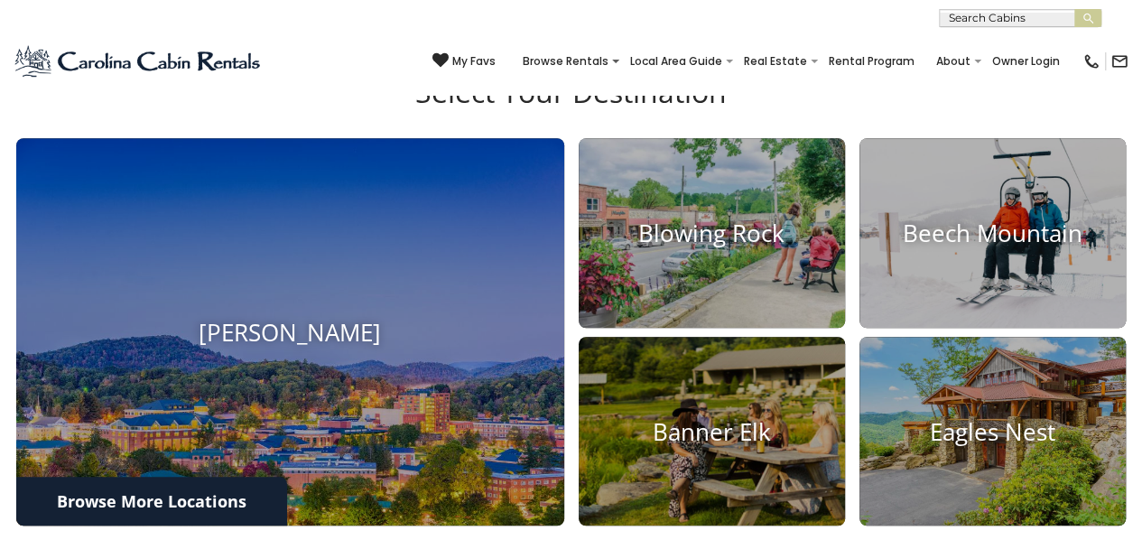
scroll to position [813, 0]
